Goal: Task Accomplishment & Management: Manage account settings

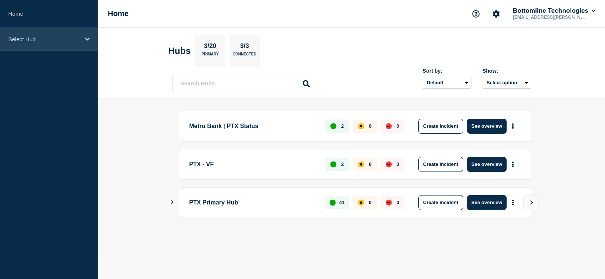
click at [46, 44] on div "Select Hub" at bounding box center [49, 39] width 98 height 23
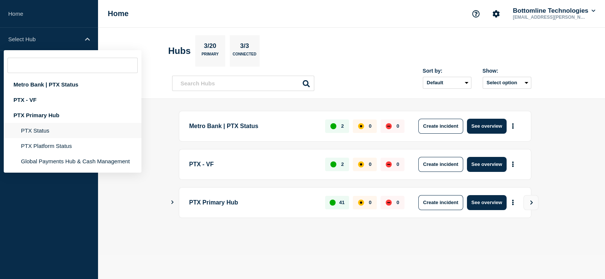
click at [45, 138] on li "PTX Status" at bounding box center [73, 145] width 138 height 15
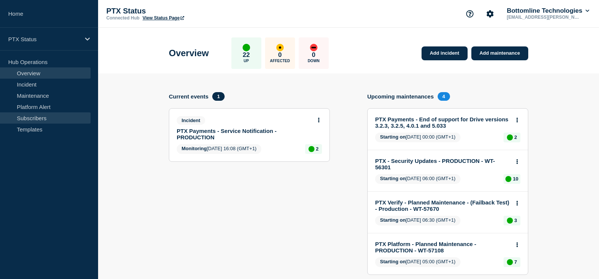
click at [42, 120] on link "Subscribers" at bounding box center [45, 117] width 91 height 11
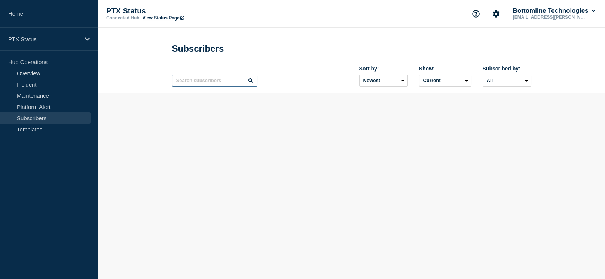
click at [192, 85] on input "text" at bounding box center [214, 81] width 85 height 12
paste input "[PERSON_NAME][EMAIL_ADDRESS][PERSON_NAME][DOMAIN_NAME]"
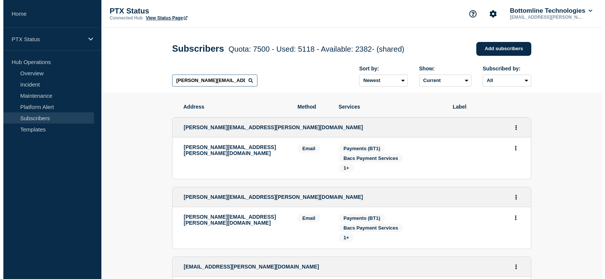
scroll to position [0, 13]
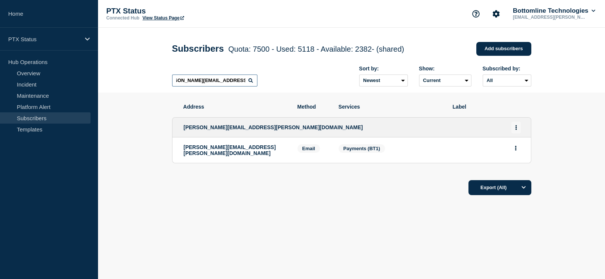
type input "[PERSON_NAME][EMAIL_ADDRESS][PERSON_NAME][DOMAIN_NAME]"
click at [518, 129] on button "Actions" at bounding box center [516, 128] width 9 height 12
click at [512, 151] on link "Edit" at bounding box center [514, 149] width 8 height 6
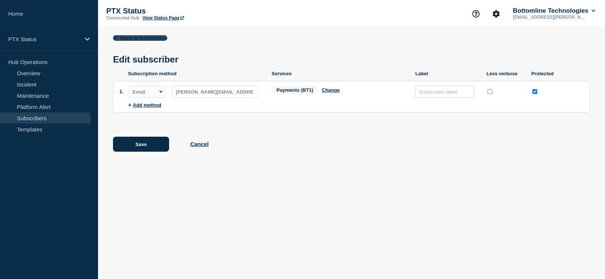
click at [118, 35] on link "Back to Subscribers" at bounding box center [140, 38] width 54 height 6
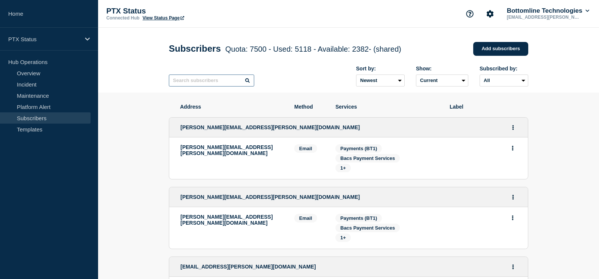
click at [208, 85] on input "text" at bounding box center [211, 81] width 85 height 12
paste input "[PERSON_NAME][EMAIL_ADDRESS][PERSON_NAME][DOMAIN_NAME]"
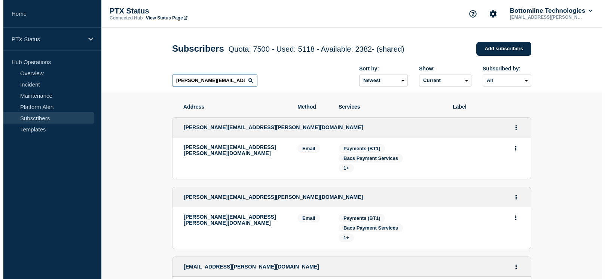
scroll to position [0, 13]
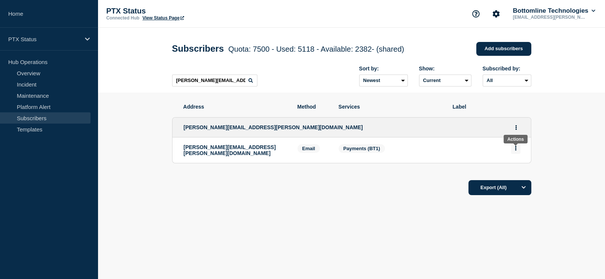
click at [516, 149] on icon "Actions" at bounding box center [515, 148] width 1 height 5
click at [519, 171] on button "Delete" at bounding box center [516, 170] width 14 height 6
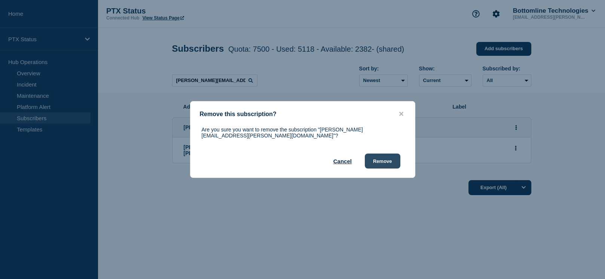
click at [388, 160] on button "Remove" at bounding box center [383, 161] width 36 height 15
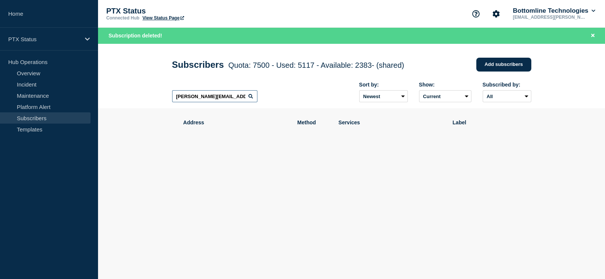
click at [218, 97] on input "[PERSON_NAME][EMAIL_ADDRESS][PERSON_NAME][DOMAIN_NAME]" at bounding box center [214, 96] width 85 height 12
drag, startPoint x: 245, startPoint y: 98, endPoint x: 140, endPoint y: 104, distance: 105.0
click at [140, 104] on header "Subscribers Quota: 7500 - Used: 5117 - Available: 2383 - (shared) Quota Used Av…" at bounding box center [351, 76] width 507 height 65
type input "m"
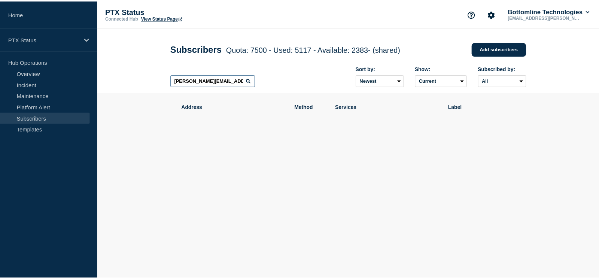
scroll to position [0, 10]
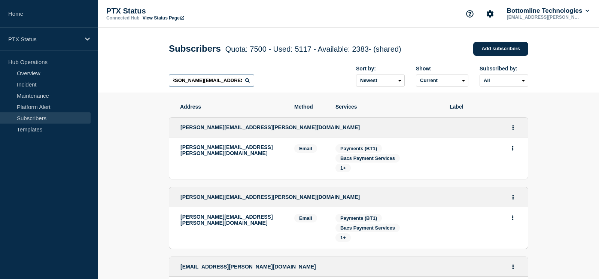
type input "[PERSON_NAME][EMAIL_ADDRESS][PERSON_NAME][DOMAIN_NAME]"
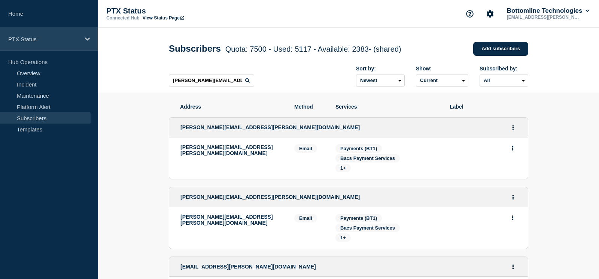
click at [39, 39] on p "PTX Status" at bounding box center [44, 39] width 72 height 6
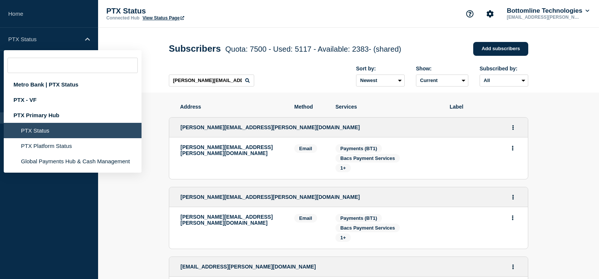
click at [37, 129] on li "PTX Status" at bounding box center [73, 130] width 138 height 15
